Goal: Communication & Community: Answer question/provide support

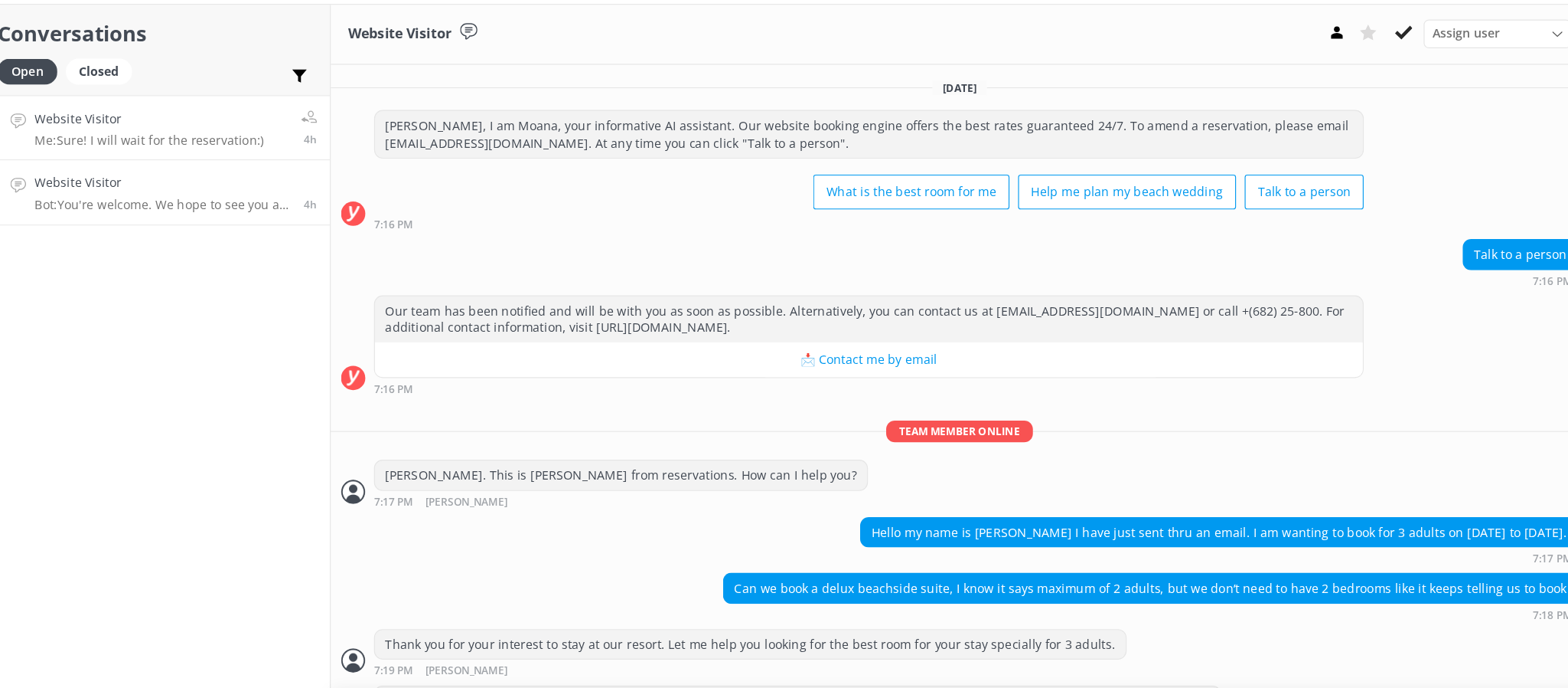
click at [368, 205] on h4 "Website Visitor" at bounding box center [310, 203] width 226 height 16
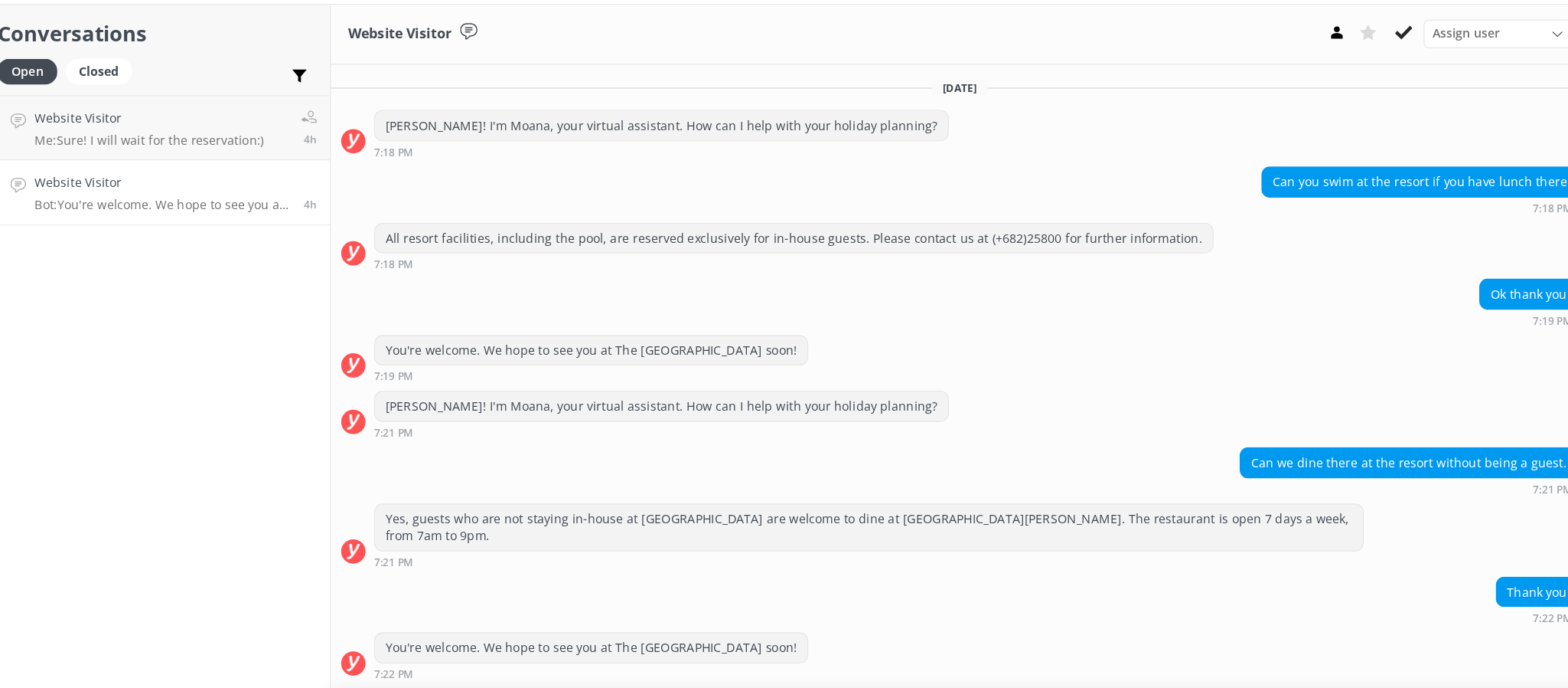
scroll to position [5, 0]
click at [1398, 65] on icon at bounding box center [1405, 71] width 16 height 16
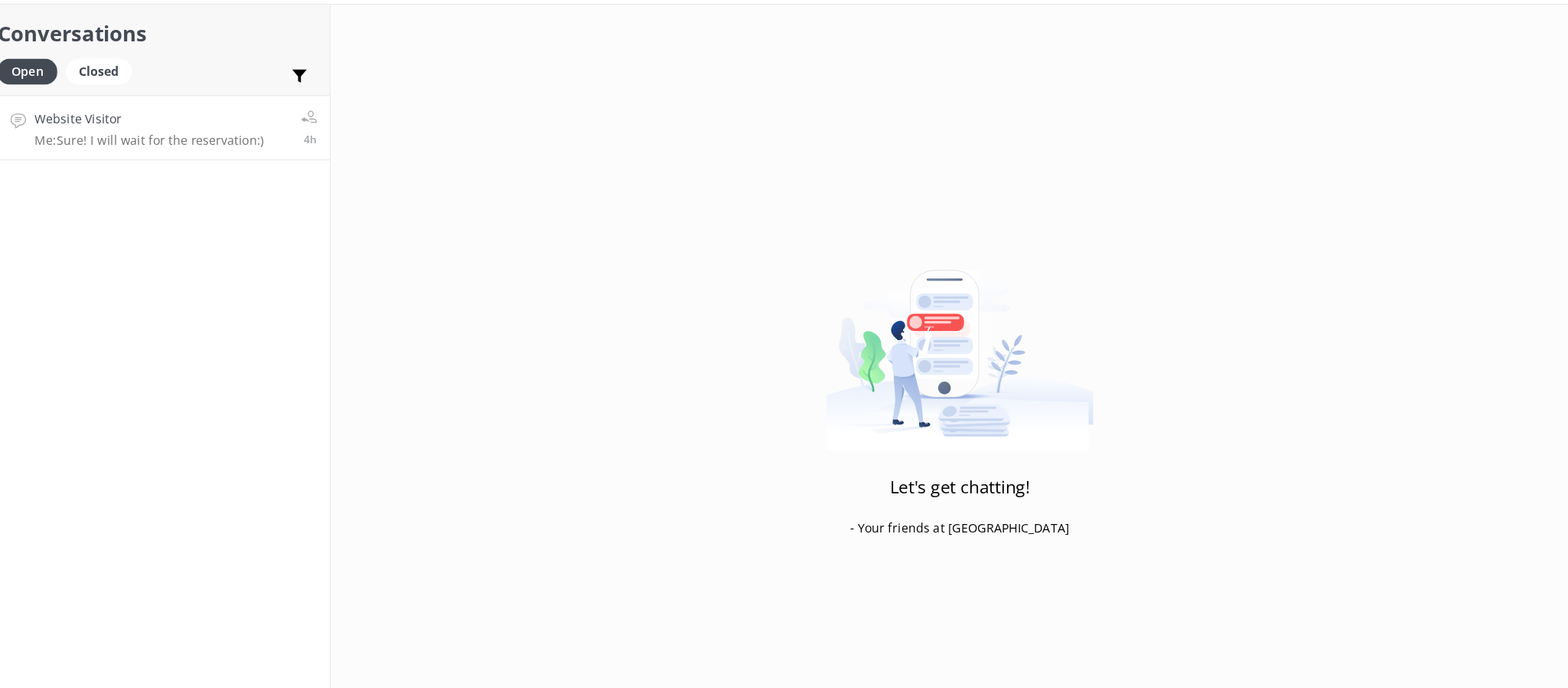
click at [309, 156] on h4 "Website Visitor" at bounding box center [299, 146] width 202 height 16
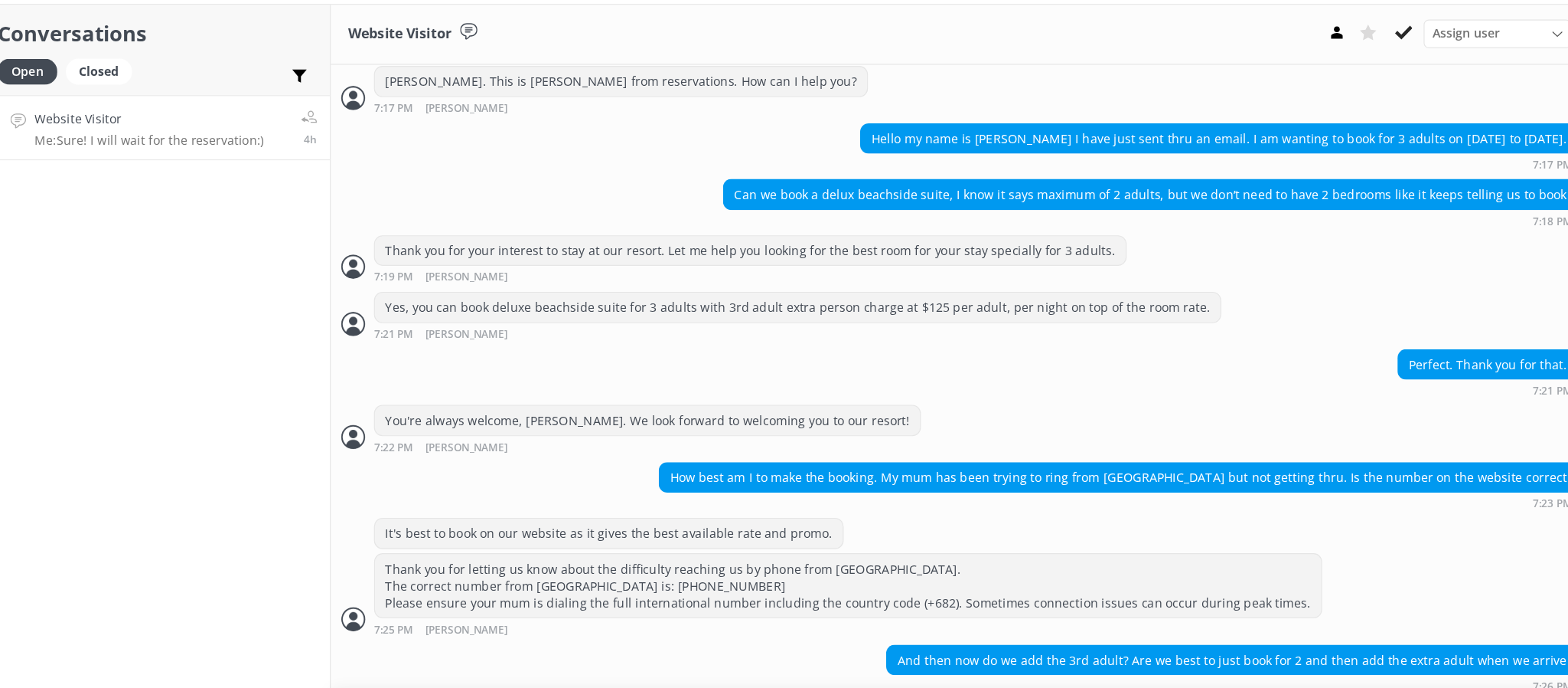
scroll to position [569, 0]
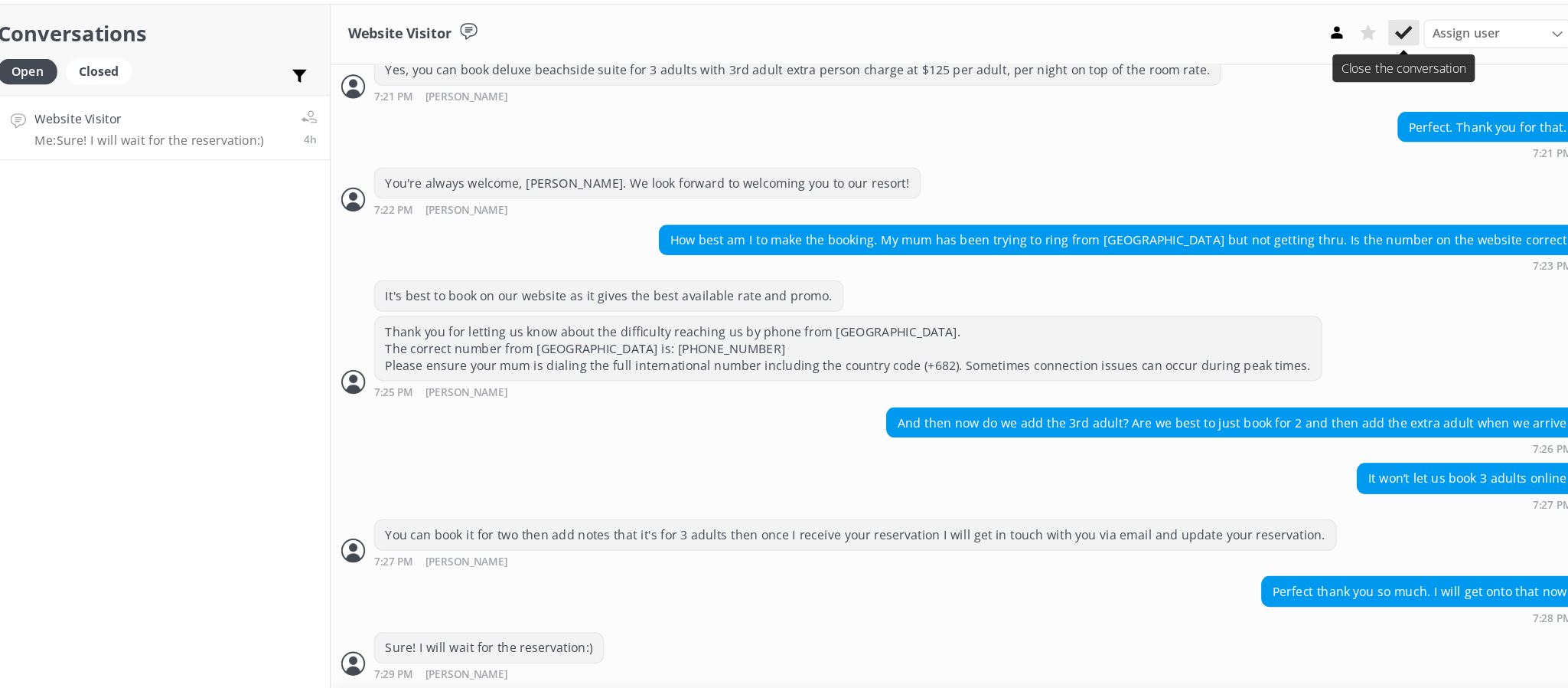
click at [1405, 70] on use at bounding box center [1405, 71] width 16 height 12
